Goal: Find specific page/section: Find specific page/section

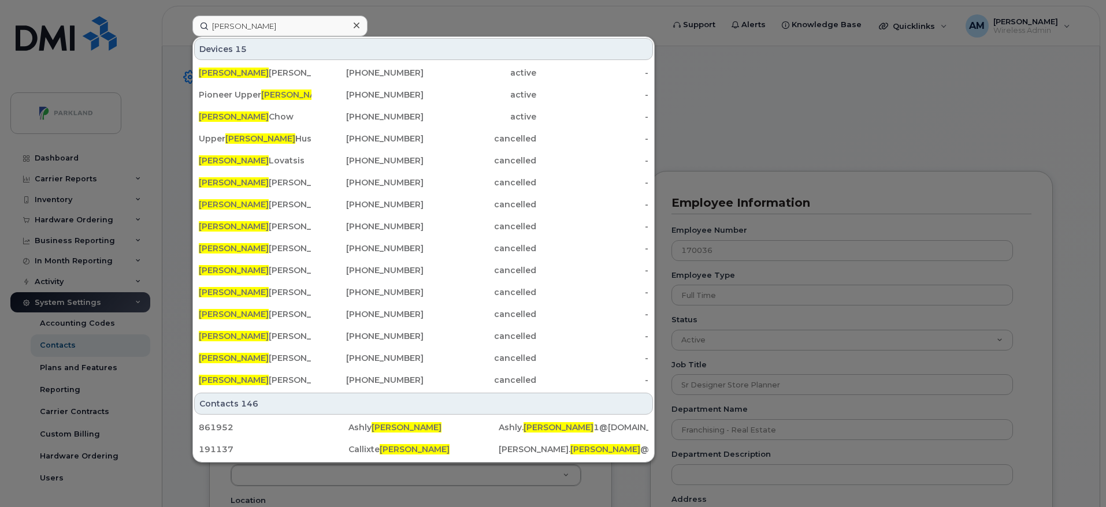
click at [735, 148] on div at bounding box center [553, 253] width 1106 height 507
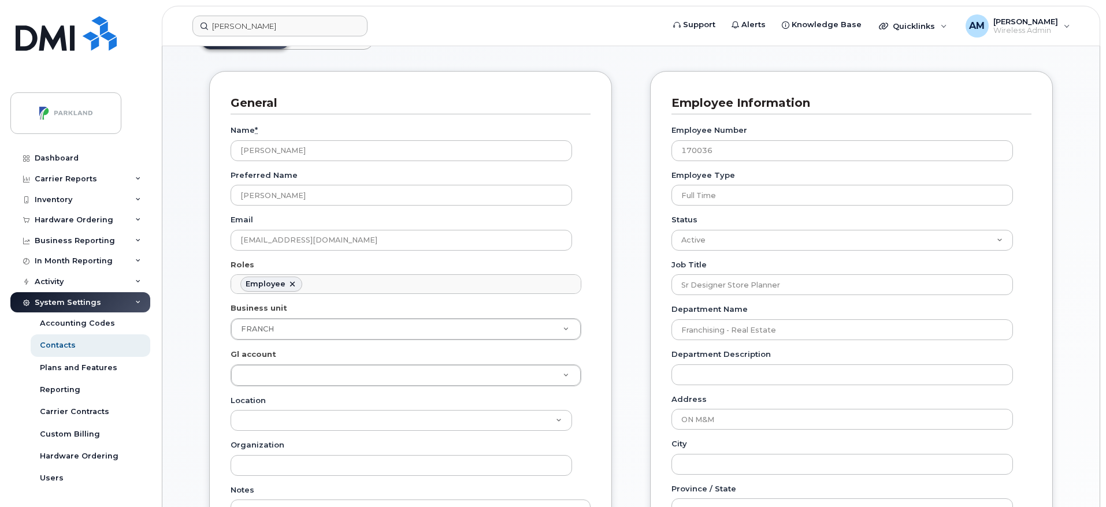
scroll to position [102, 0]
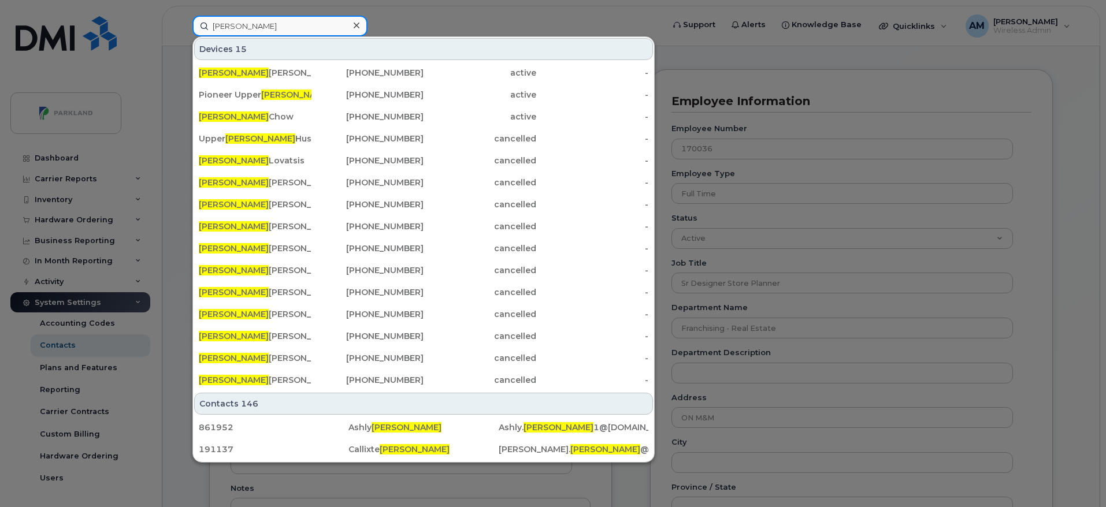
drag, startPoint x: 248, startPoint y: 27, endPoint x: 172, endPoint y: 20, distance: 76.6
click at [183, 20] on div "James Devices 15 James Smail 403-614-1506 active - Pioneer Upper James 365-324-…" at bounding box center [424, 26] width 482 height 21
paste input "DeepakR"
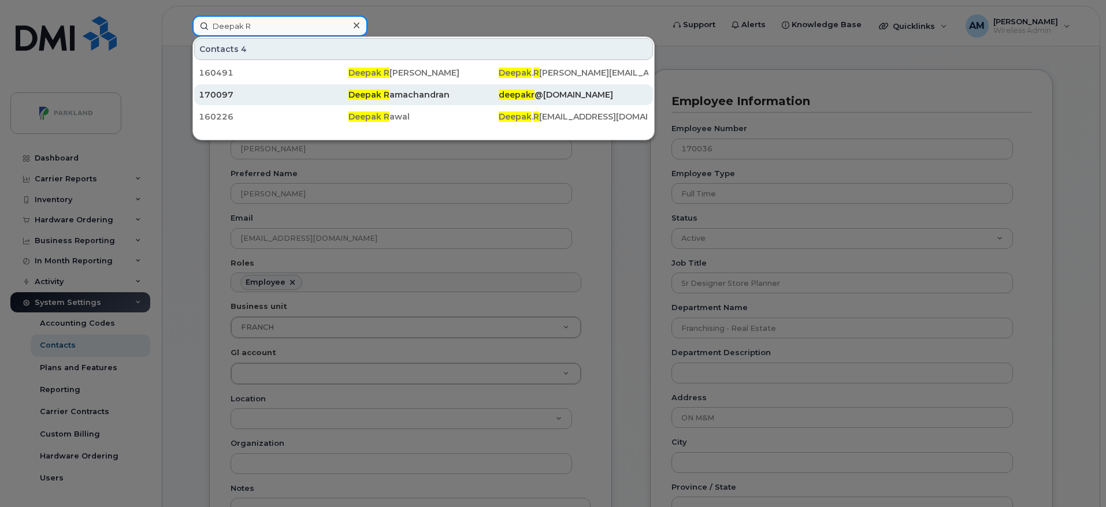
type input "Deepak R"
click at [418, 95] on div "Deepak R amachandran" at bounding box center [423, 95] width 150 height 12
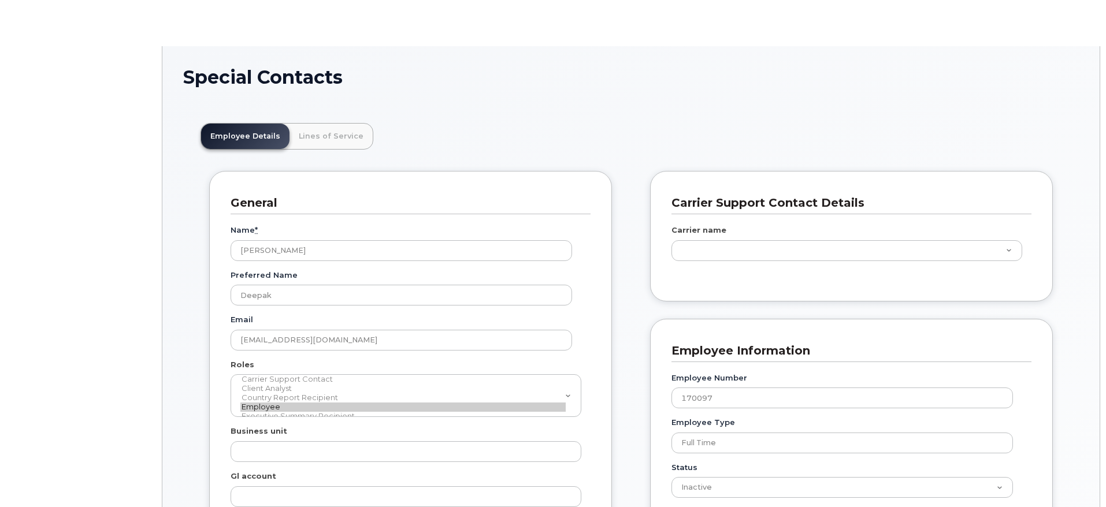
scroll to position [34, 0]
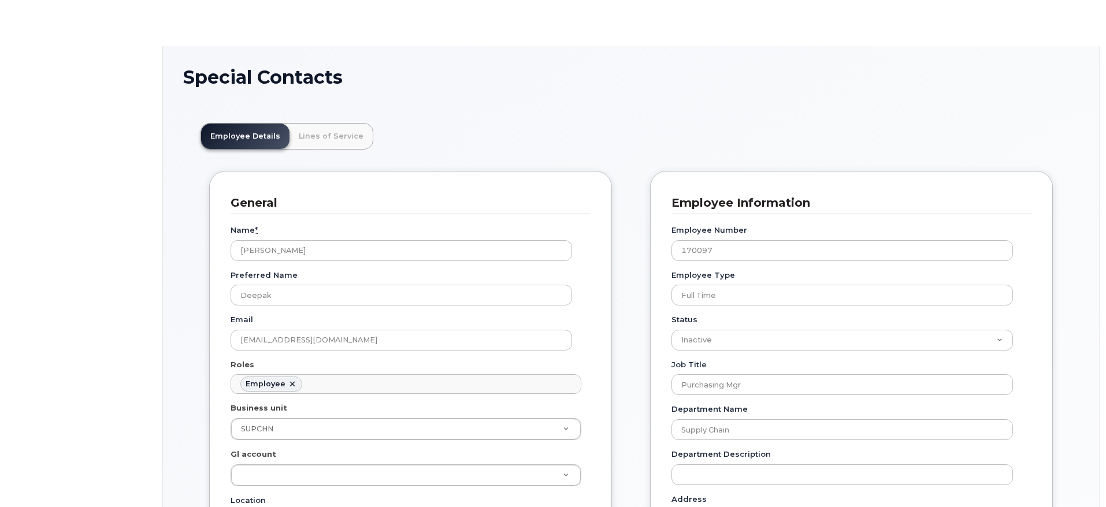
type input "29669398"
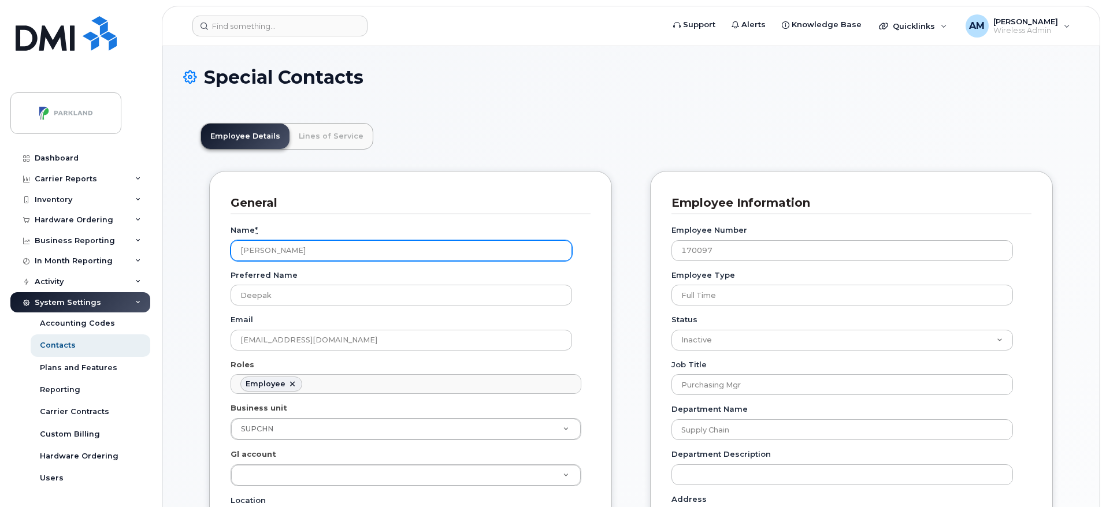
drag, startPoint x: 342, startPoint y: 248, endPoint x: 217, endPoint y: 226, distance: 127.4
click at [217, 226] on div "General Name * Deepak Ramachandran Preferred Name Deepak Email deepakr@mmfoodma…" at bounding box center [410, 464] width 403 height 587
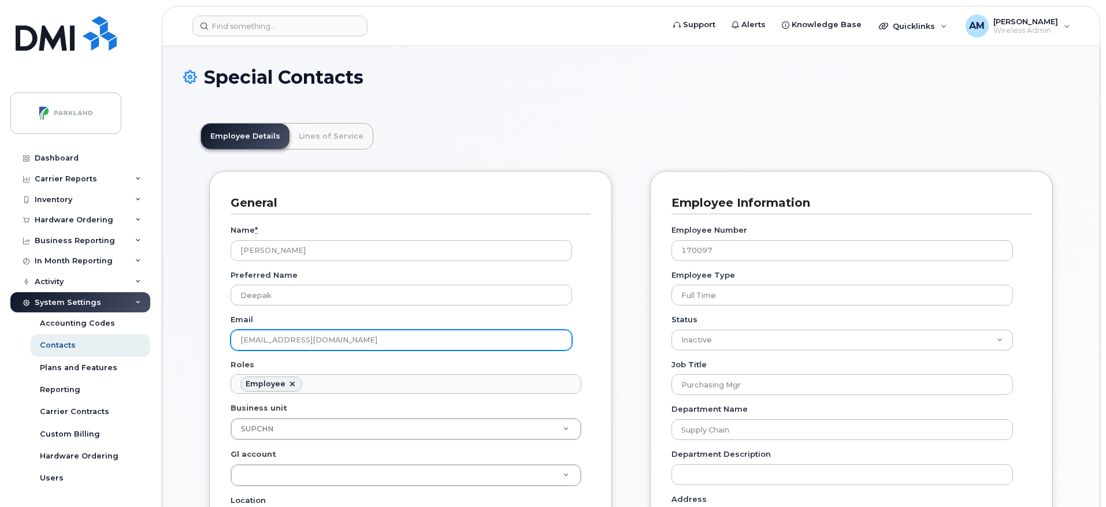
drag, startPoint x: 399, startPoint y: 333, endPoint x: 238, endPoint y: 322, distance: 161.5
click at [238, 322] on div "Email deepakr@mmfoodmarket.com" at bounding box center [405, 332] width 351 height 36
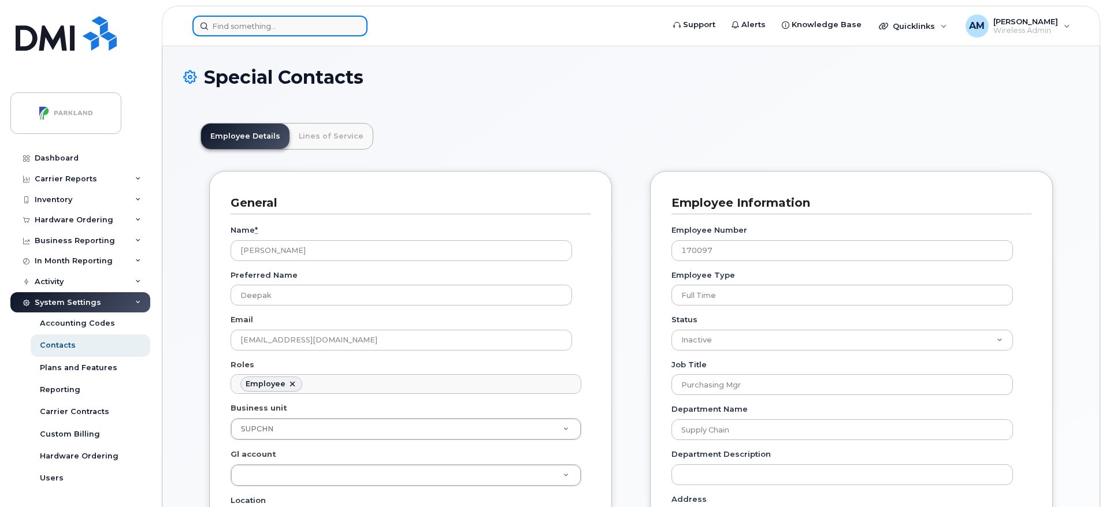
click at [261, 23] on input at bounding box center [279, 26] width 175 height 21
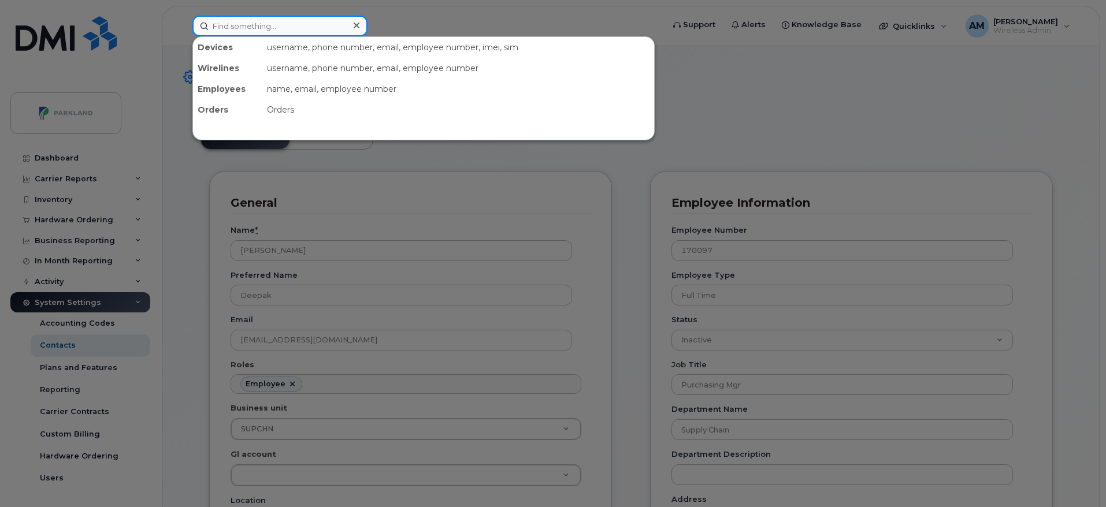
paste input "MichaelZ"
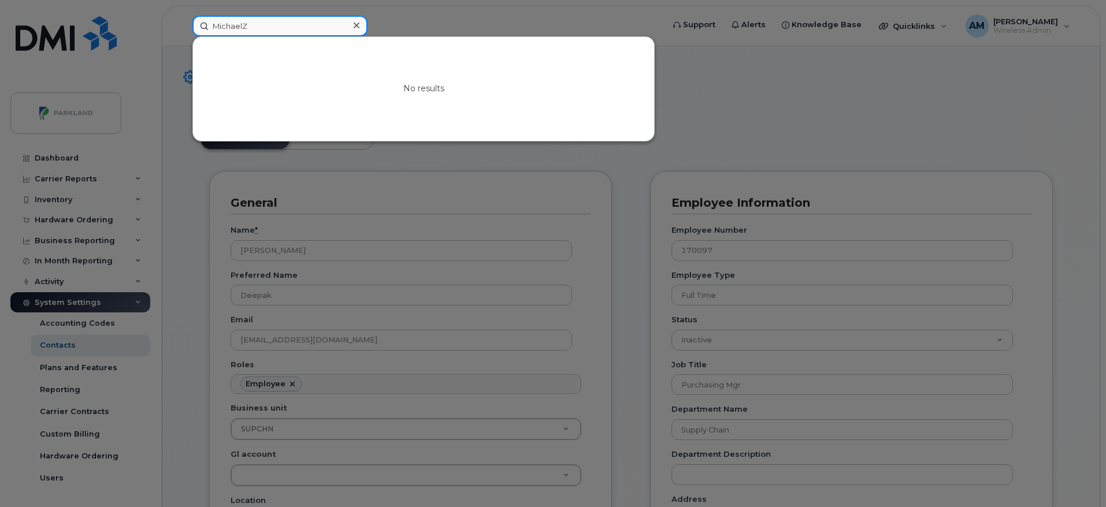
click at [244, 26] on input "MichaelZ" at bounding box center [279, 26] width 175 height 21
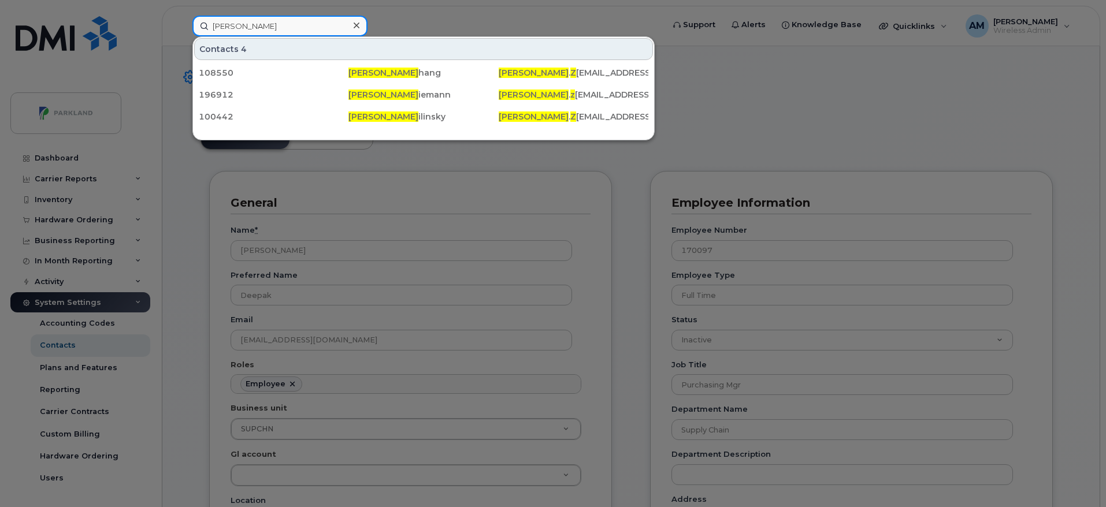
click at [261, 27] on input "Michael Z" at bounding box center [279, 26] width 175 height 21
click at [278, 25] on input "Michael Z" at bounding box center [279, 26] width 175 height 21
drag, startPoint x: 255, startPoint y: 21, endPoint x: 207, endPoint y: 23, distance: 48.0
click at [207, 23] on input "Michael Z" at bounding box center [279, 26] width 175 height 21
paste input "KaylaW"
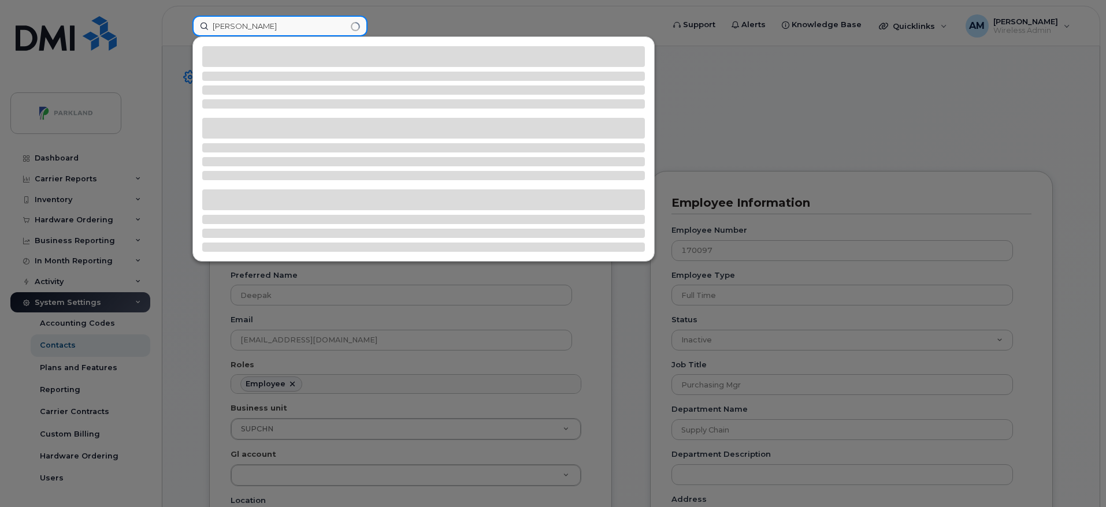
click at [295, 31] on input "Kayla W" at bounding box center [279, 26] width 175 height 21
click at [326, 75] on div at bounding box center [423, 76] width 442 height 9
click at [269, 16] on input "Kayla W" at bounding box center [279, 26] width 175 height 21
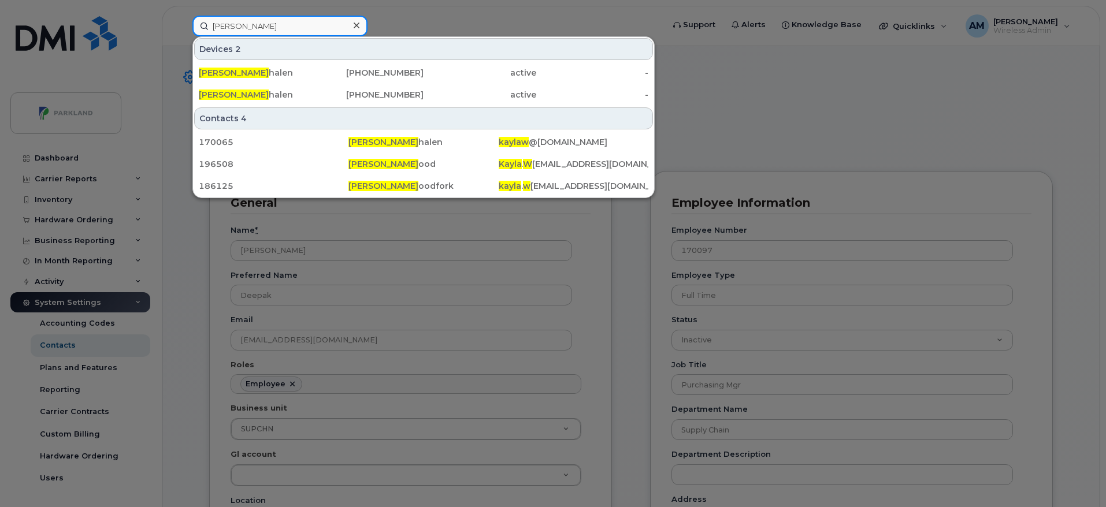
drag, startPoint x: 256, startPoint y: 25, endPoint x: 164, endPoint y: 26, distance: 92.4
click at [183, 26] on div "Kayla W Devices 2 Kayla W halen 437-422-7297 active - Kayla W halen 647-224-928…" at bounding box center [424, 26] width 482 height 21
paste input "DaveB"
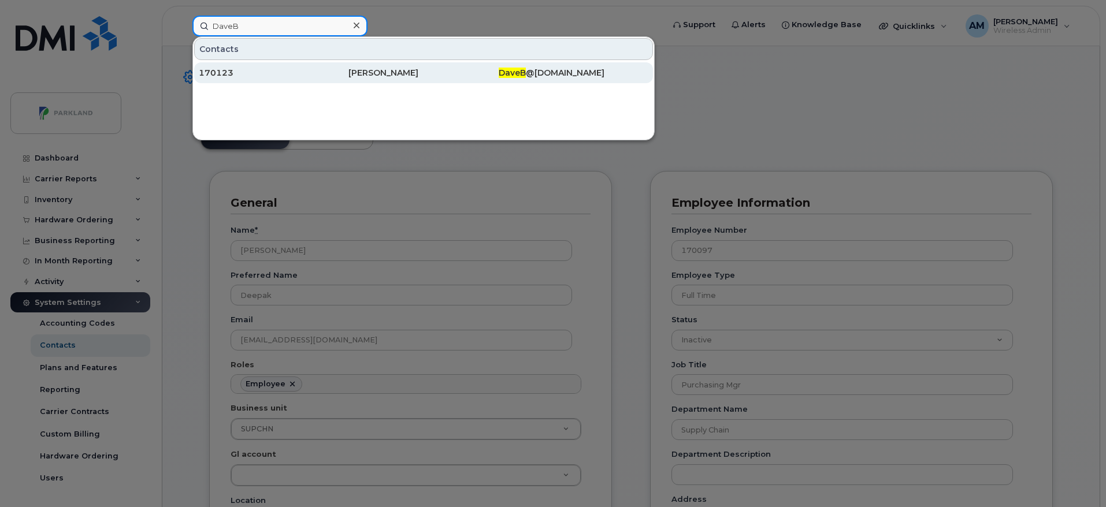
type input "DaveB"
click at [307, 68] on div "170123" at bounding box center [274, 73] width 150 height 12
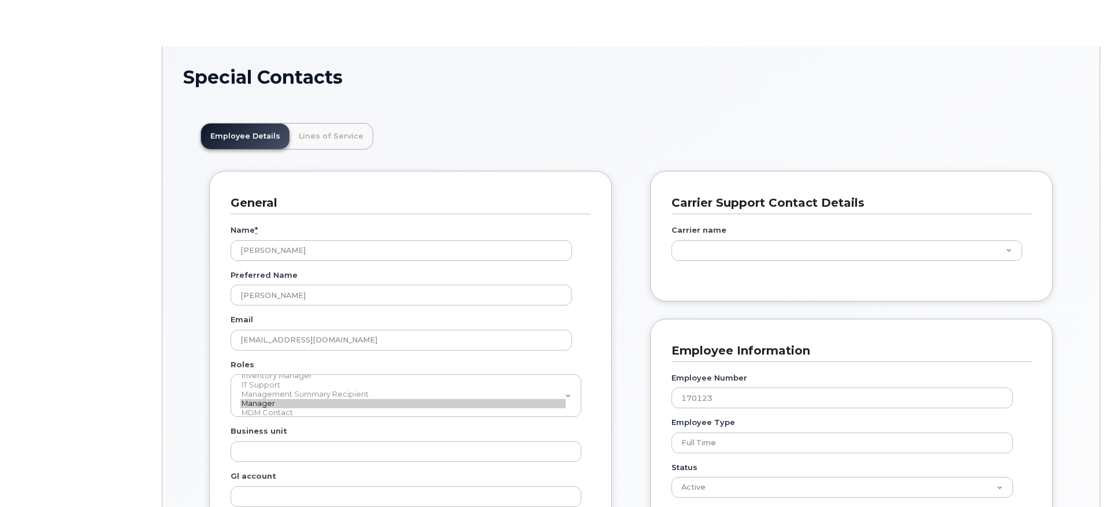
type input "29669391"
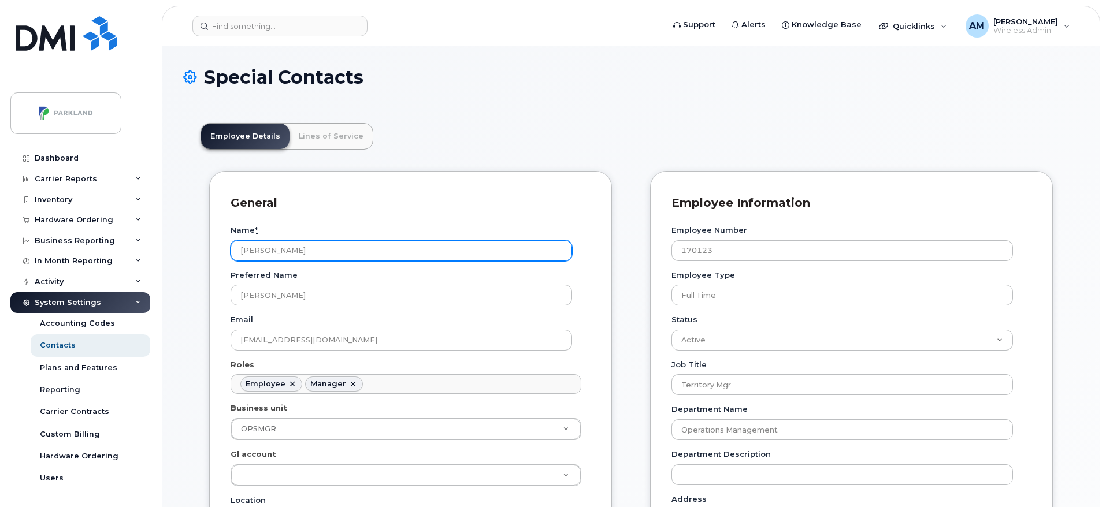
drag, startPoint x: 307, startPoint y: 247, endPoint x: 222, endPoint y: 250, distance: 85.5
click at [222, 250] on div "General Name * [PERSON_NAME] Preferred Name [PERSON_NAME] Email [EMAIL_ADDRESS]…" at bounding box center [410, 464] width 403 height 587
